Goal: Check status

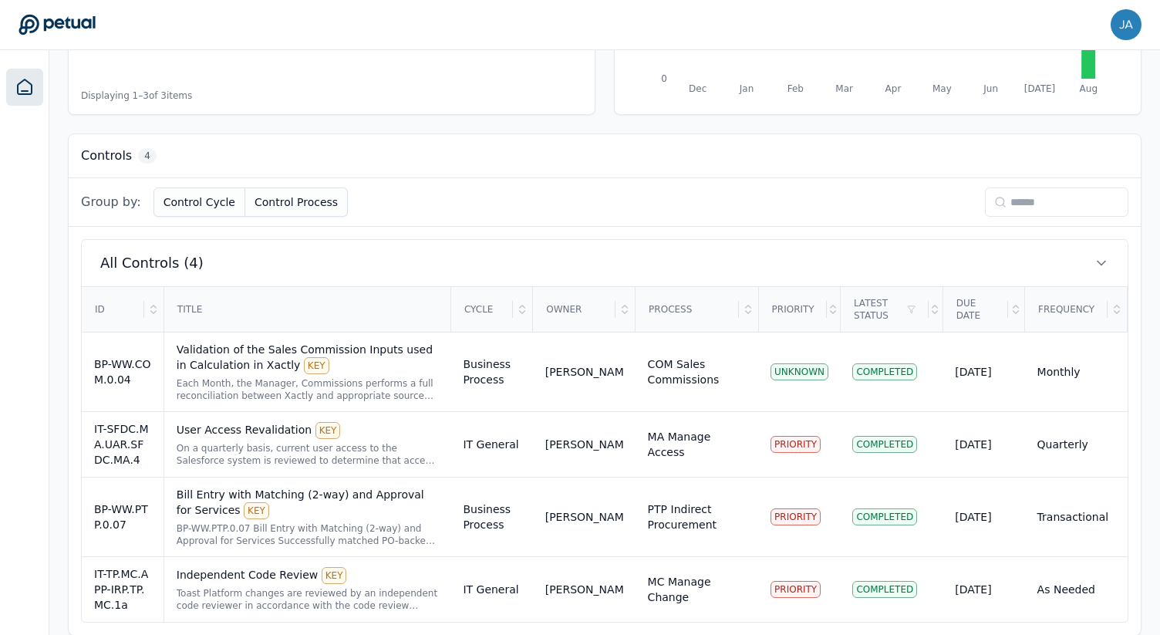
scroll to position [366, 0]
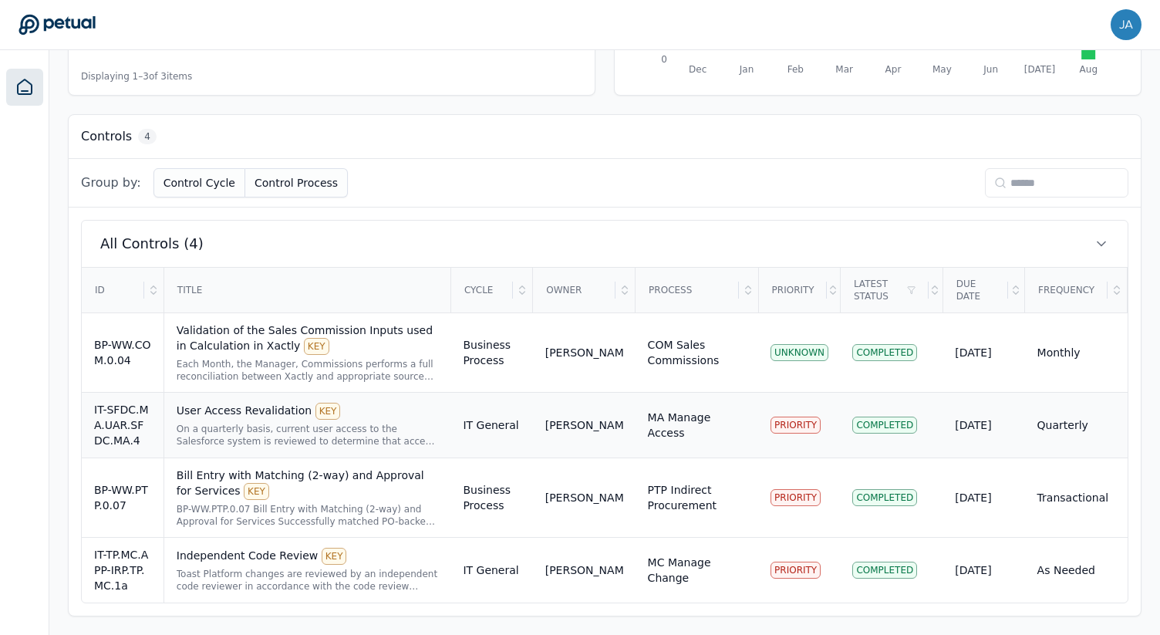
click at [392, 421] on div "User Access Revalidation KEY On a quarterly basis, current user access to the S…" at bounding box center [308, 424] width 262 height 45
click at [687, 483] on div "PTP Indirect Procurement" at bounding box center [697, 497] width 98 height 31
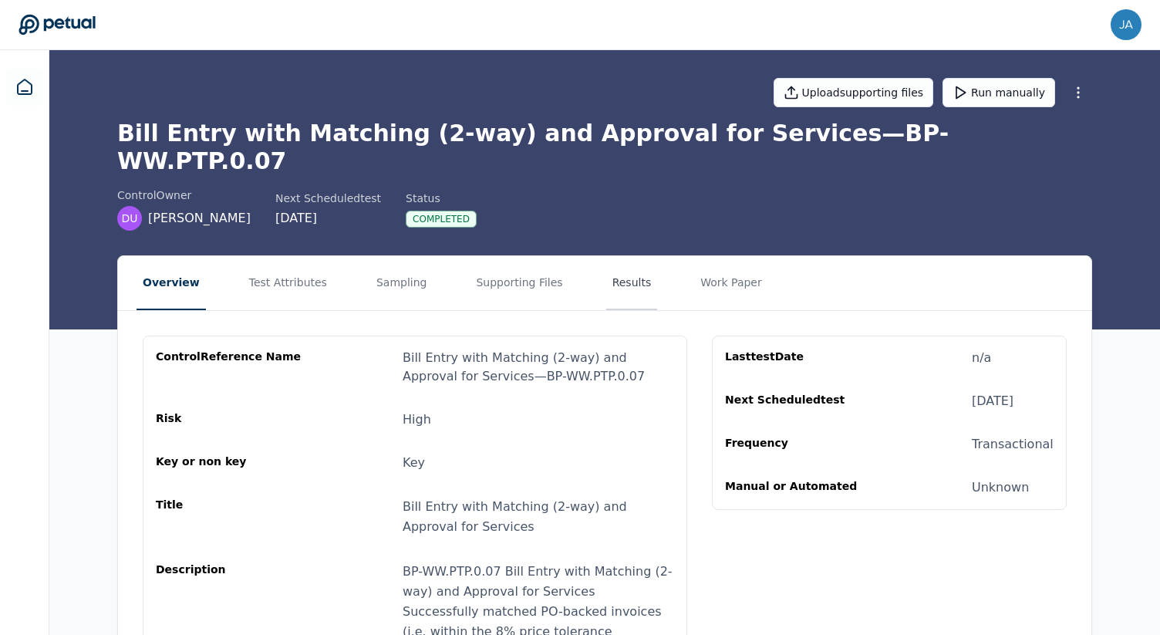
click at [612, 256] on button "Results" at bounding box center [632, 283] width 52 height 54
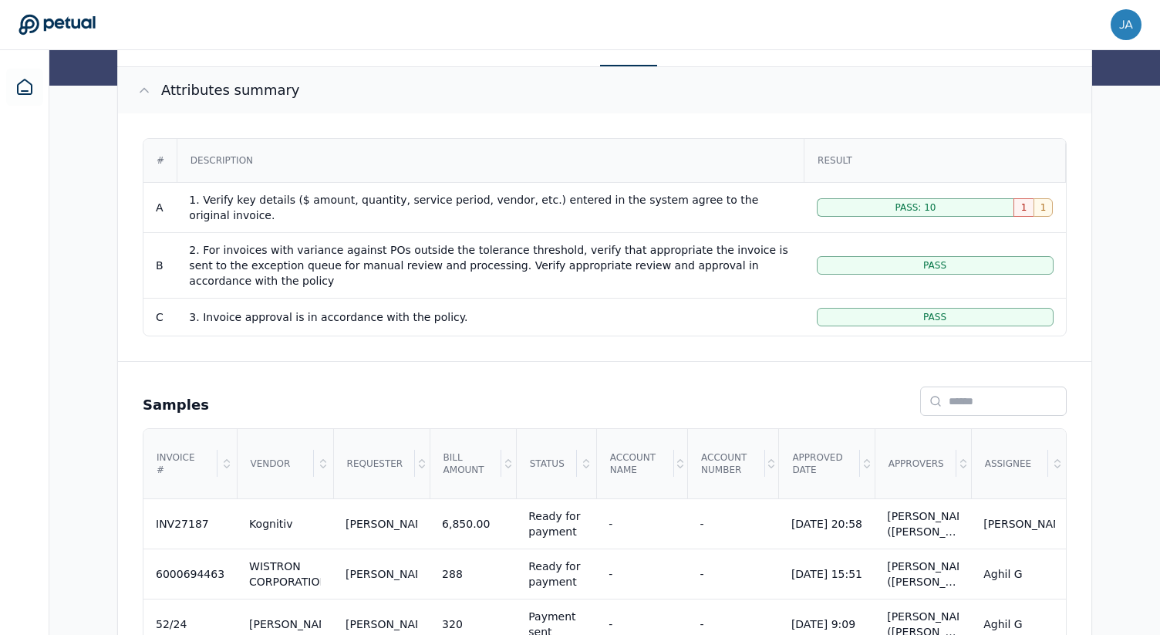
scroll to position [65, 0]
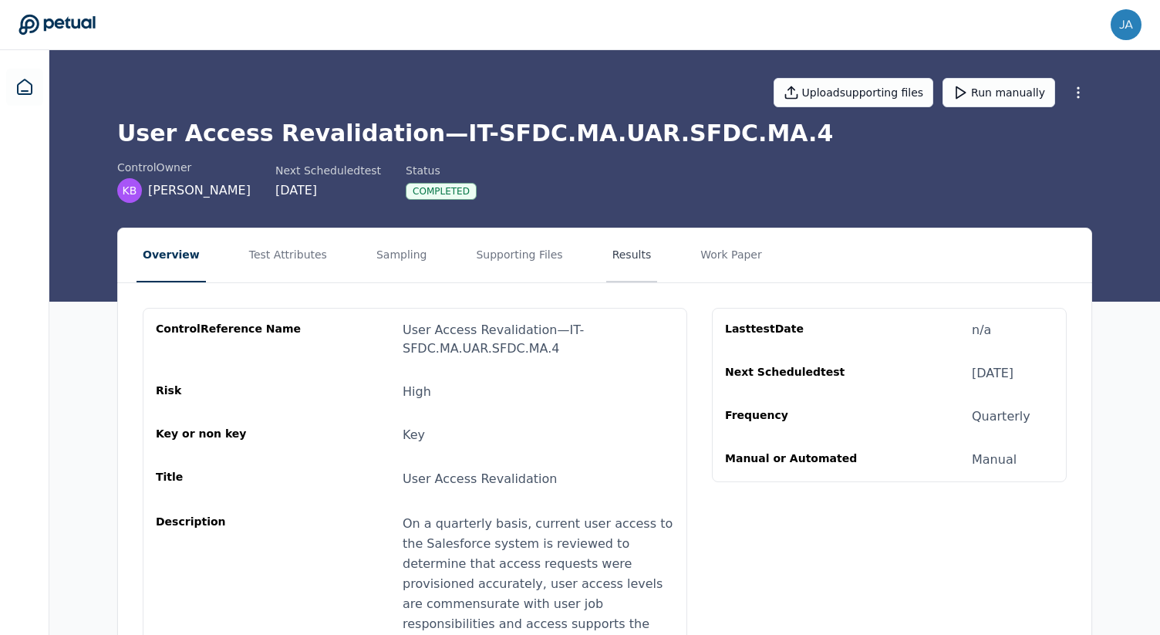
click at [624, 259] on button "Results" at bounding box center [632, 255] width 52 height 54
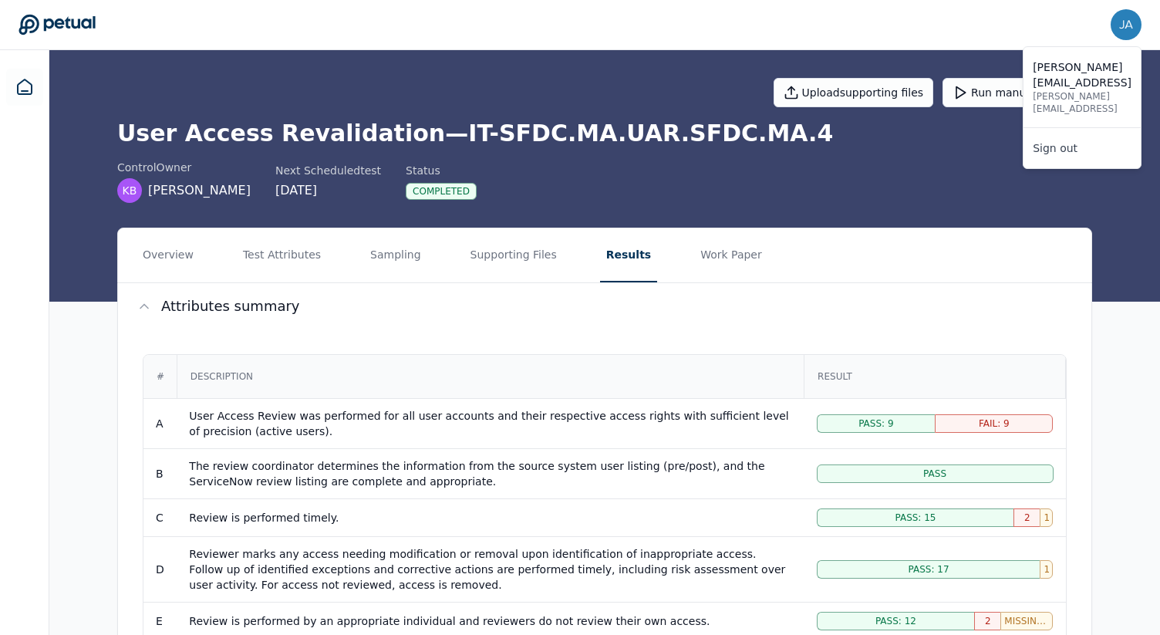
click at [1113, 11] on div at bounding box center [1125, 24] width 31 height 31
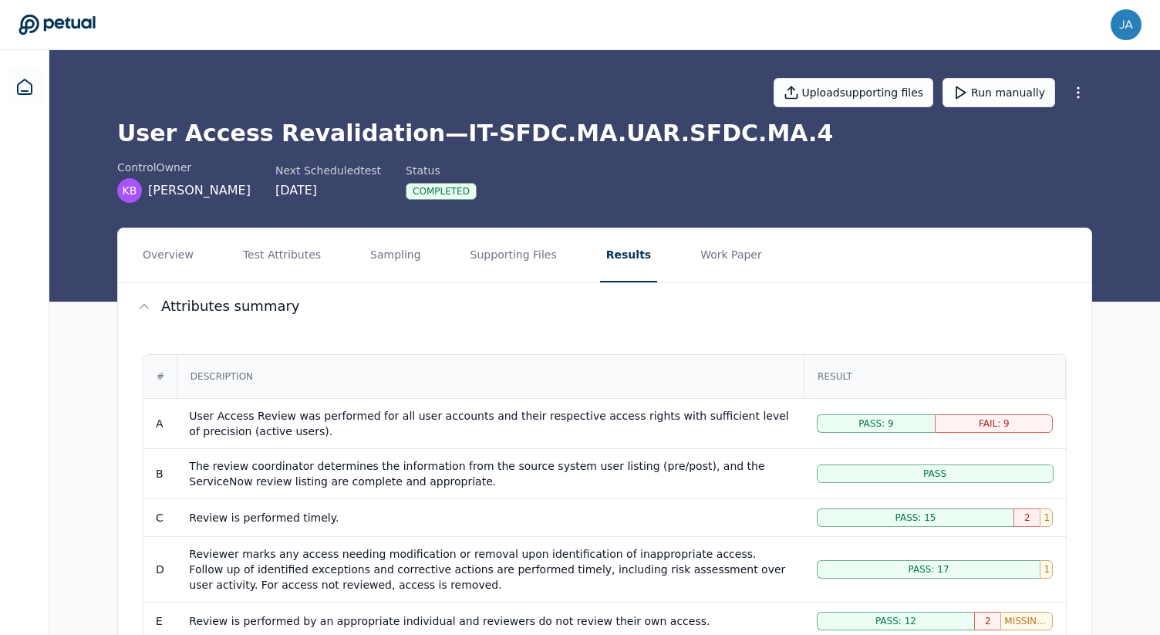
click at [981, 22] on div "james+toast@petual.ai james+toast@petual.ai Sign out" at bounding box center [580, 24] width 1123 height 31
